Goal: Find specific page/section: Find specific page/section

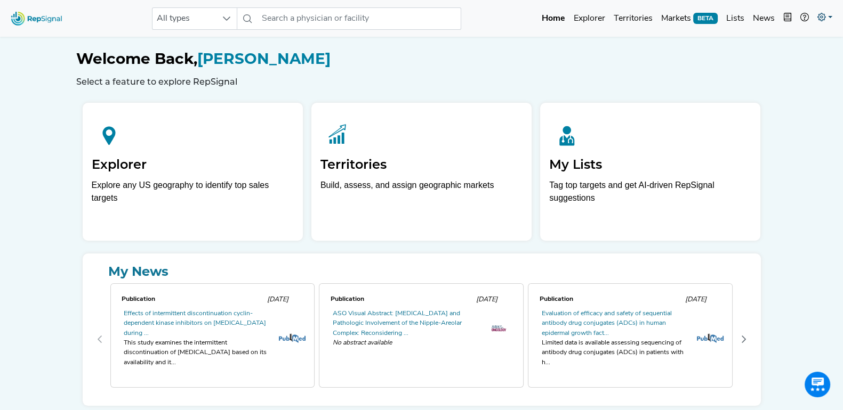
click at [823, 13] on icon at bounding box center [821, 17] width 9 height 9
click at [788, 67] on link "Admin" at bounding box center [794, 67] width 84 height 21
click at [830, 14] on link at bounding box center [824, 18] width 23 height 21
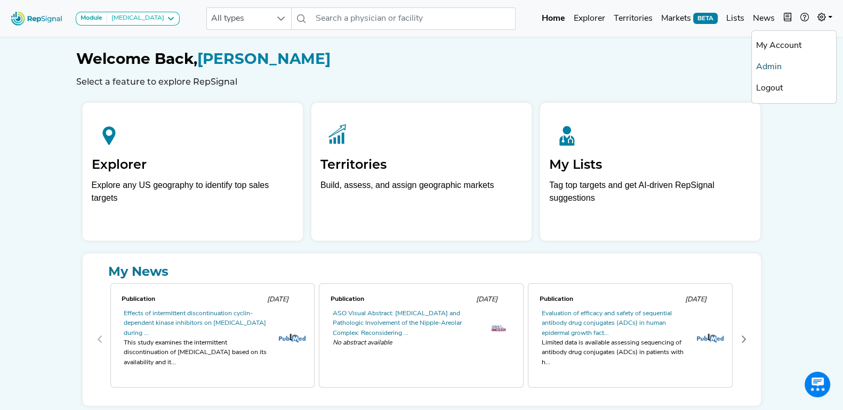
click at [778, 60] on link "Admin" at bounding box center [794, 67] width 84 height 21
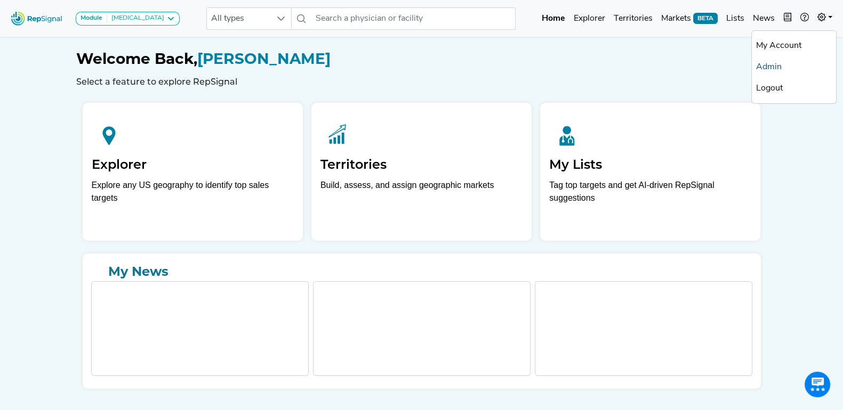
click at [786, 63] on link "Admin" at bounding box center [794, 67] width 84 height 21
click at [166, 16] on icon at bounding box center [170, 18] width 9 height 9
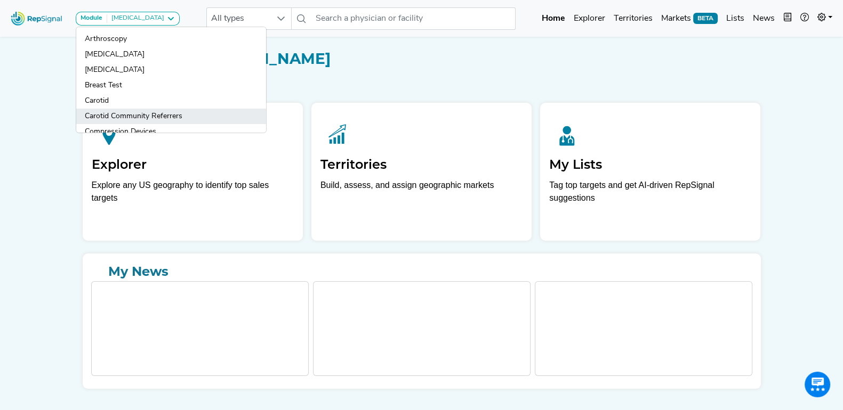
click at [180, 116] on link "Carotid Community Referrers" at bounding box center [171, 116] width 190 height 15
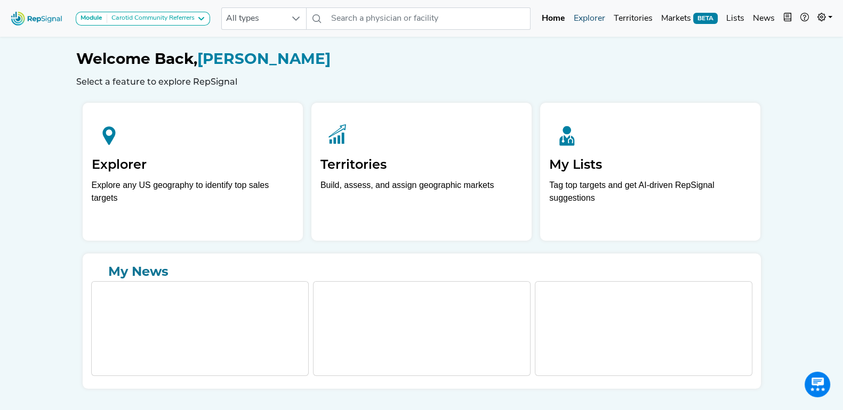
click at [592, 19] on link "Explorer" at bounding box center [589, 18] width 40 height 21
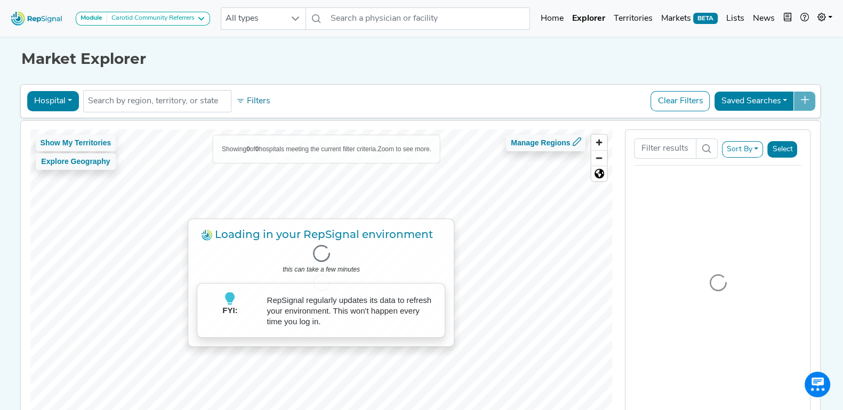
drag, startPoint x: 58, startPoint y: 100, endPoint x: 72, endPoint y: 134, distance: 37.3
click at [58, 100] on button "Hospital" at bounding box center [53, 101] width 52 height 20
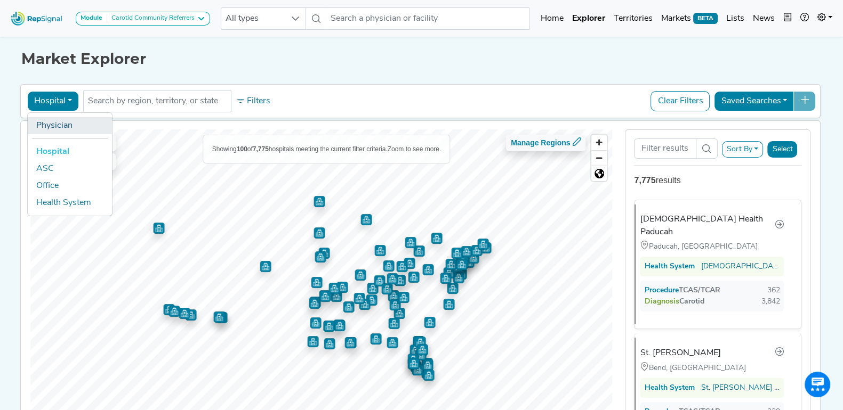
click at [62, 124] on link "Physician" at bounding box center [70, 125] width 84 height 17
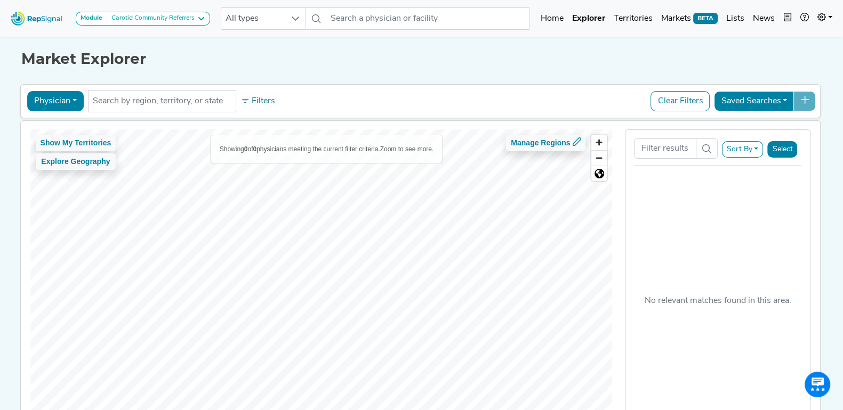
click at [379, 72] on div "Market Explorer Physician Physician Hospital ASC Office Health System No result…" at bounding box center [422, 240] width 704 height 412
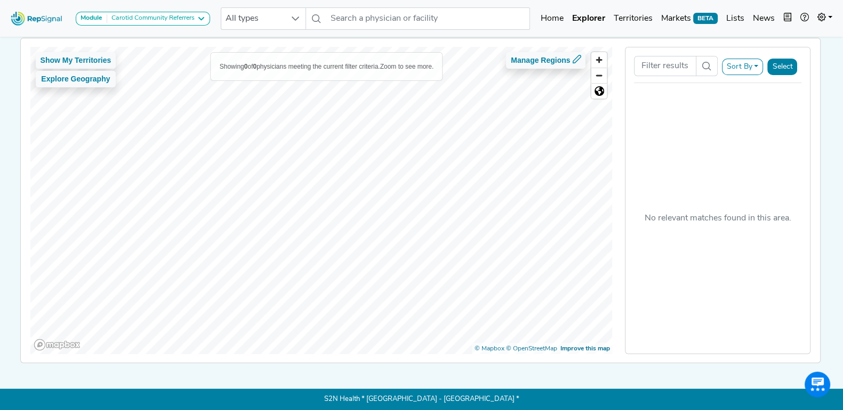
scroll to position [90, 0]
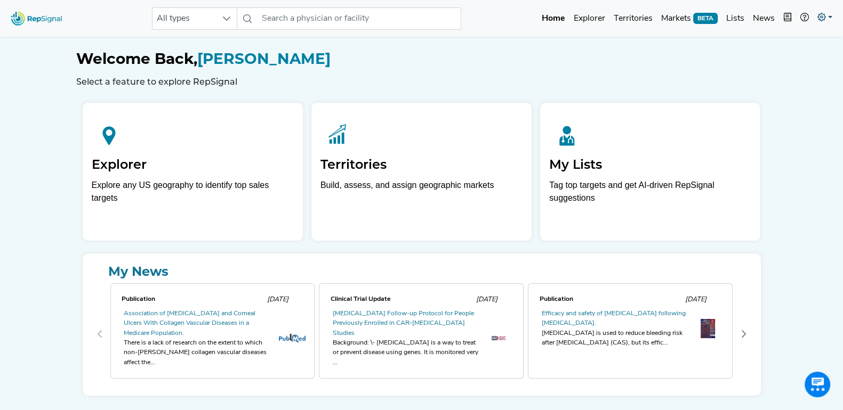
click at [818, 19] on icon at bounding box center [821, 17] width 9 height 9
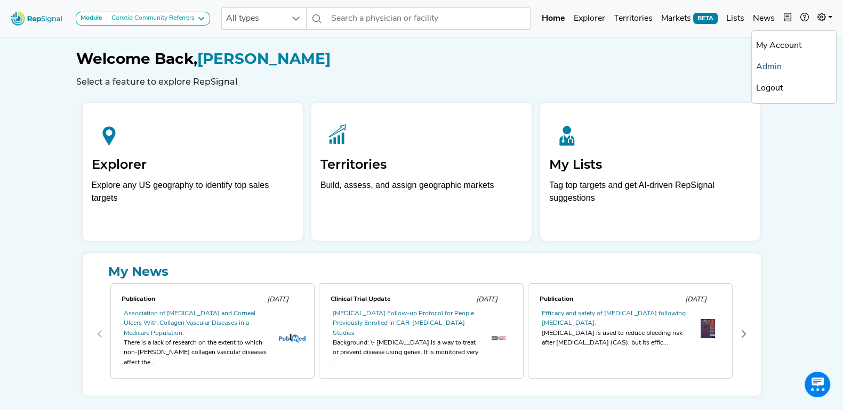
click at [780, 66] on link "Admin" at bounding box center [794, 67] width 84 height 21
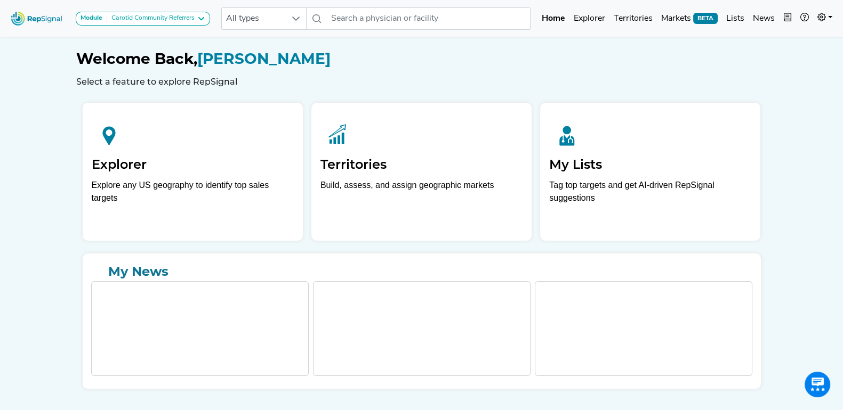
click at [391, 59] on h1 "Welcome Back, [PERSON_NAME]" at bounding box center [421, 59] width 691 height 18
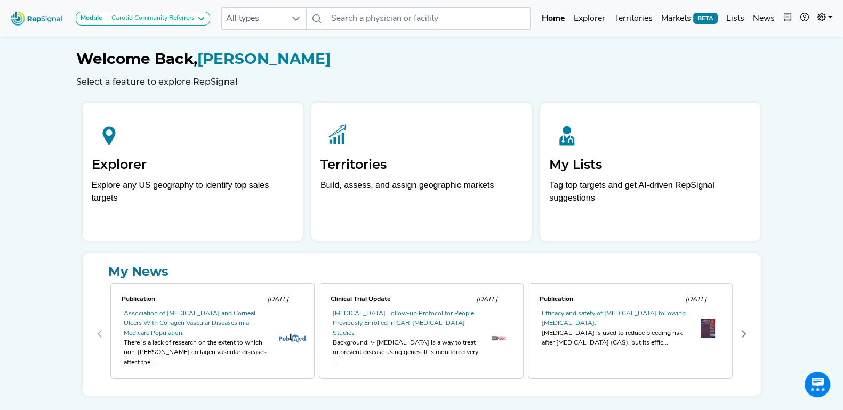
click at [391, 59] on h1 "Welcome Back, [PERSON_NAME]" at bounding box center [421, 59] width 691 height 18
